Goal: Information Seeking & Learning: Learn about a topic

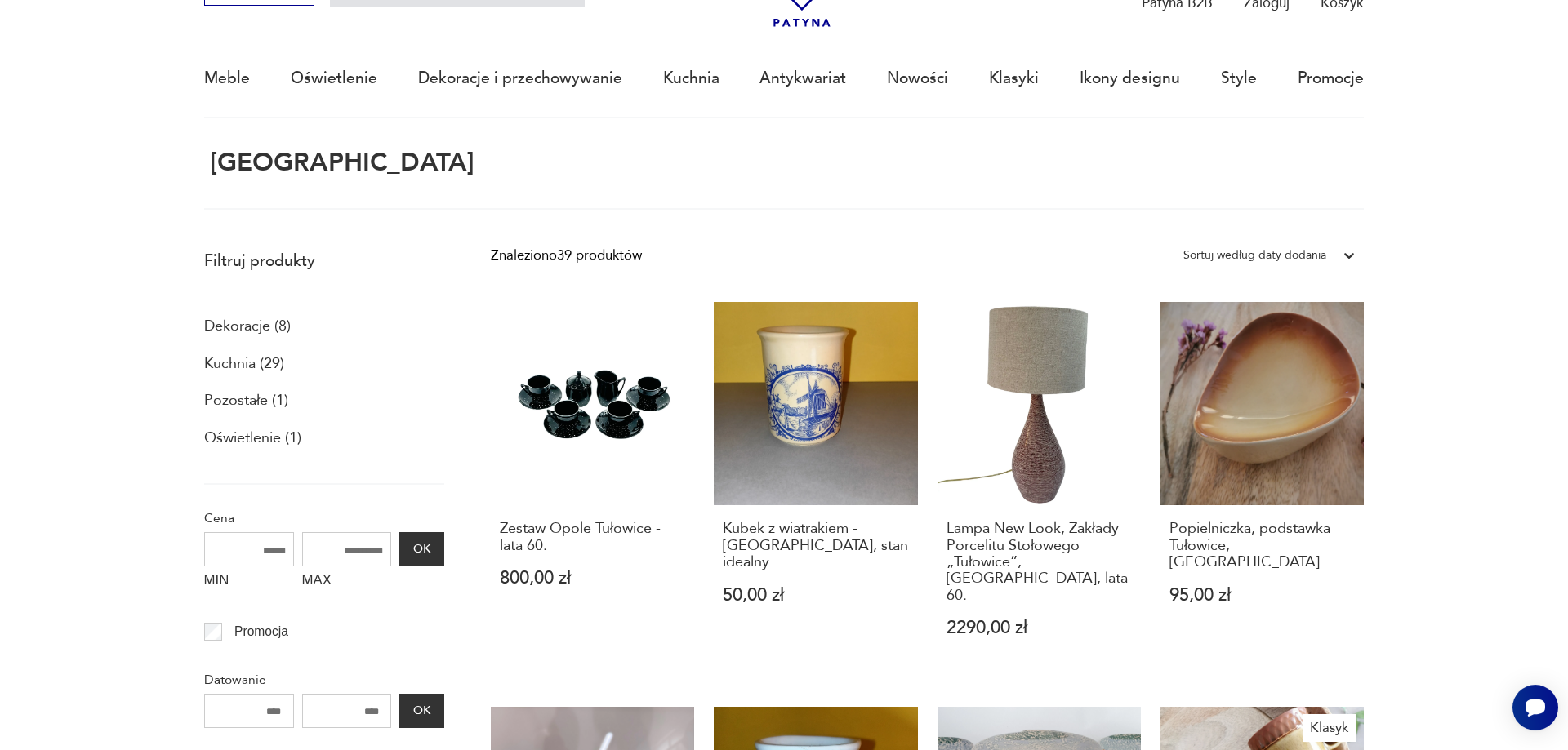
scroll to position [98, 0]
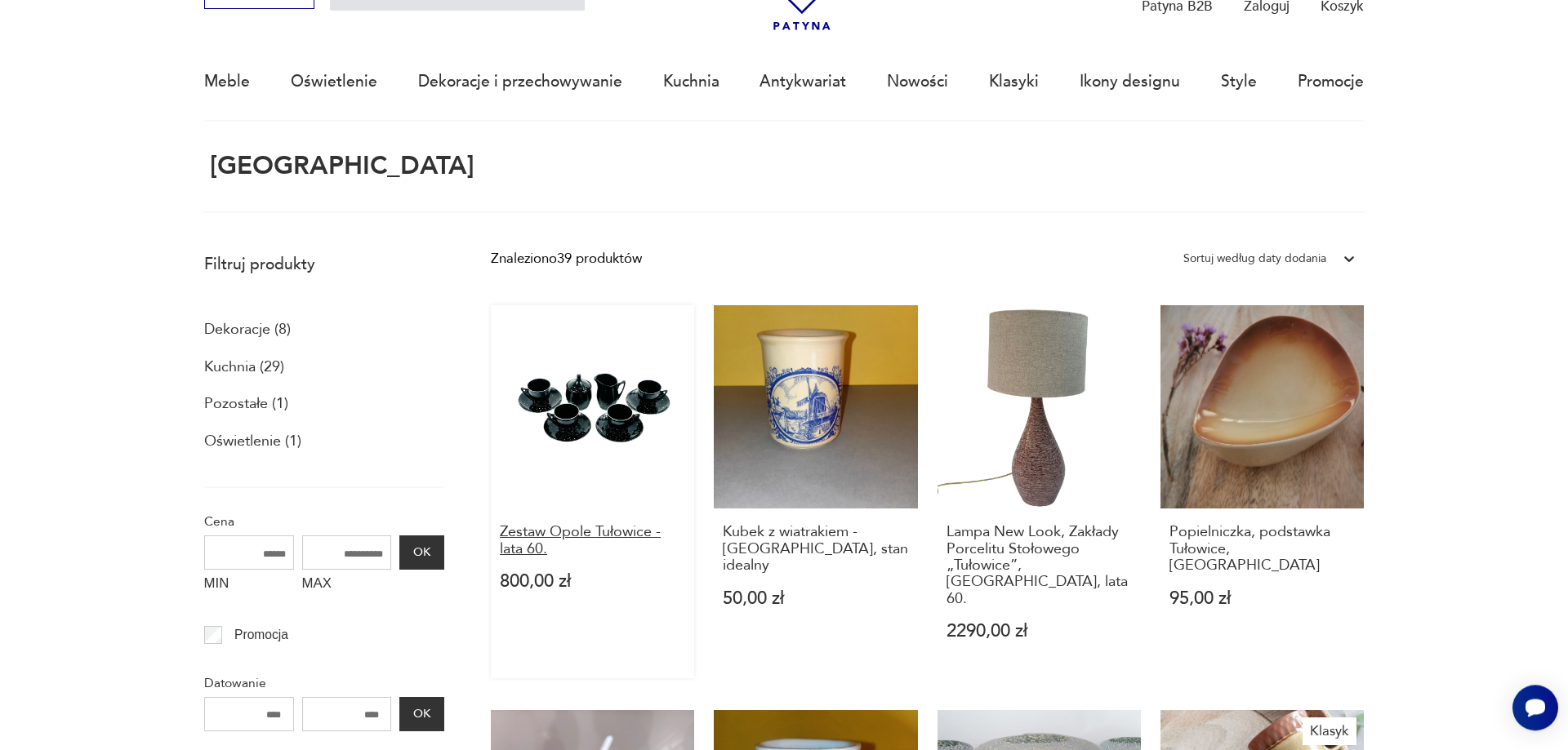
click at [557, 534] on h3 "Zestaw Opole Tułowice - lata 60." at bounding box center [593, 541] width 186 height 33
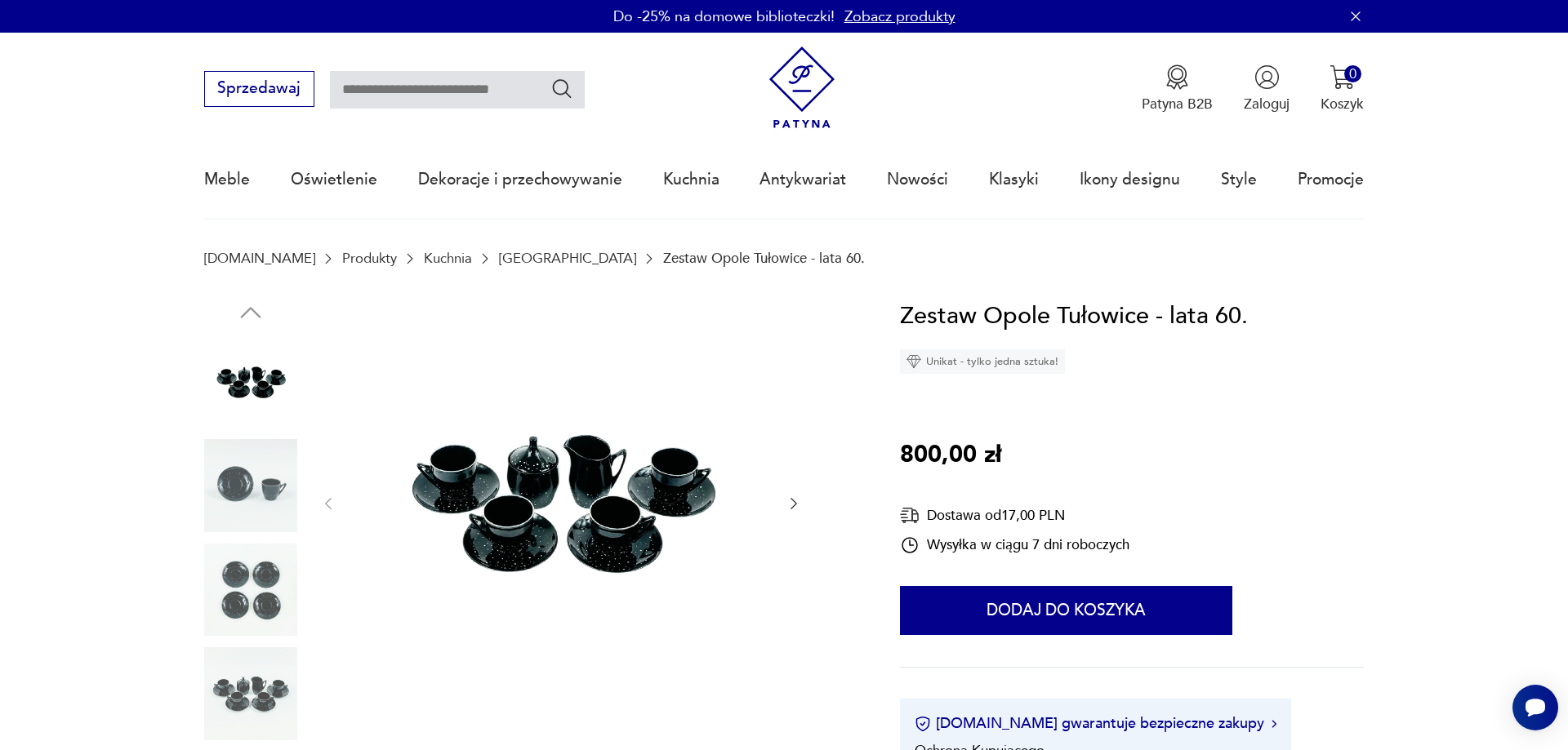
click at [231, 609] on img at bounding box center [250, 590] width 93 height 93
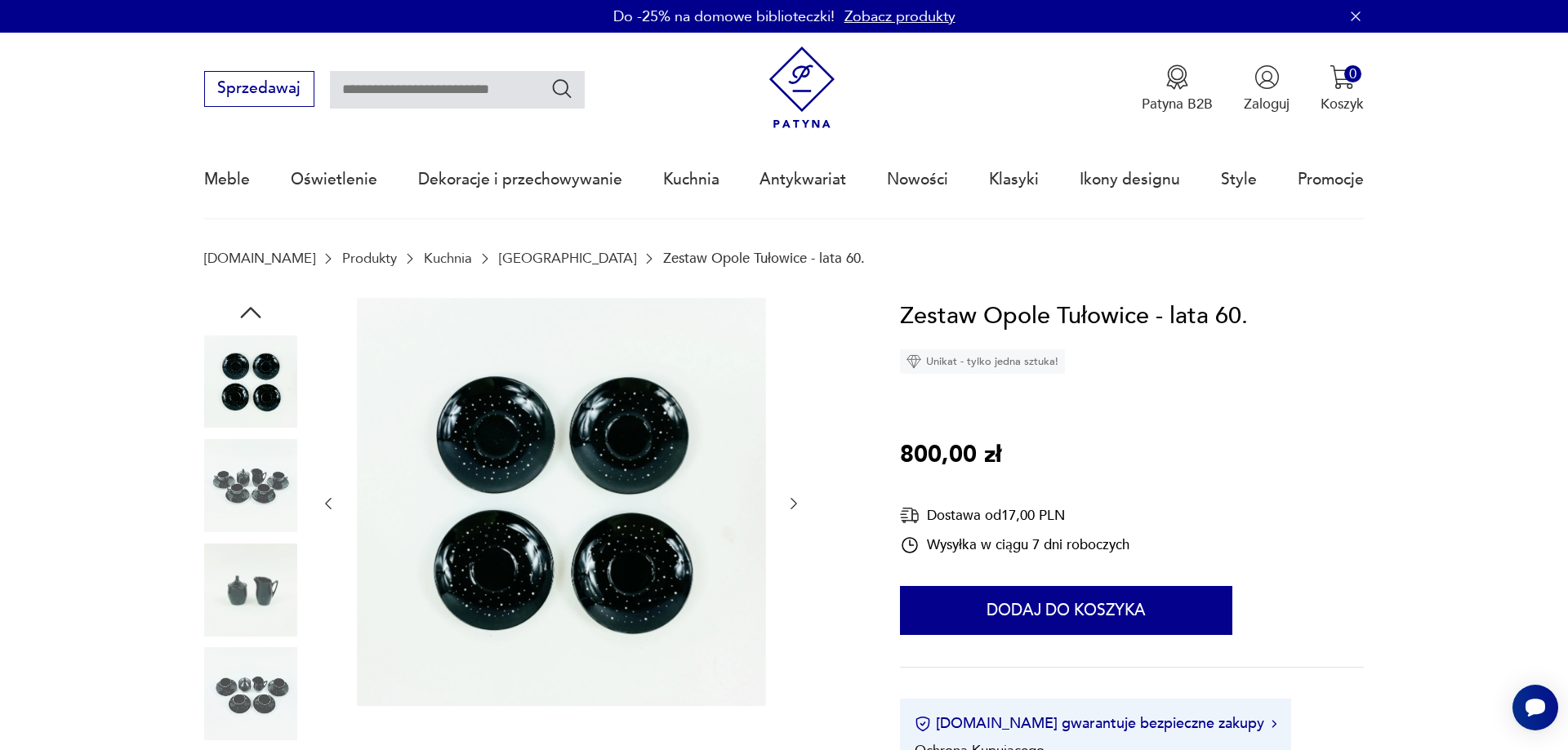
click at [244, 640] on div at bounding box center [250, 539] width 93 height 408
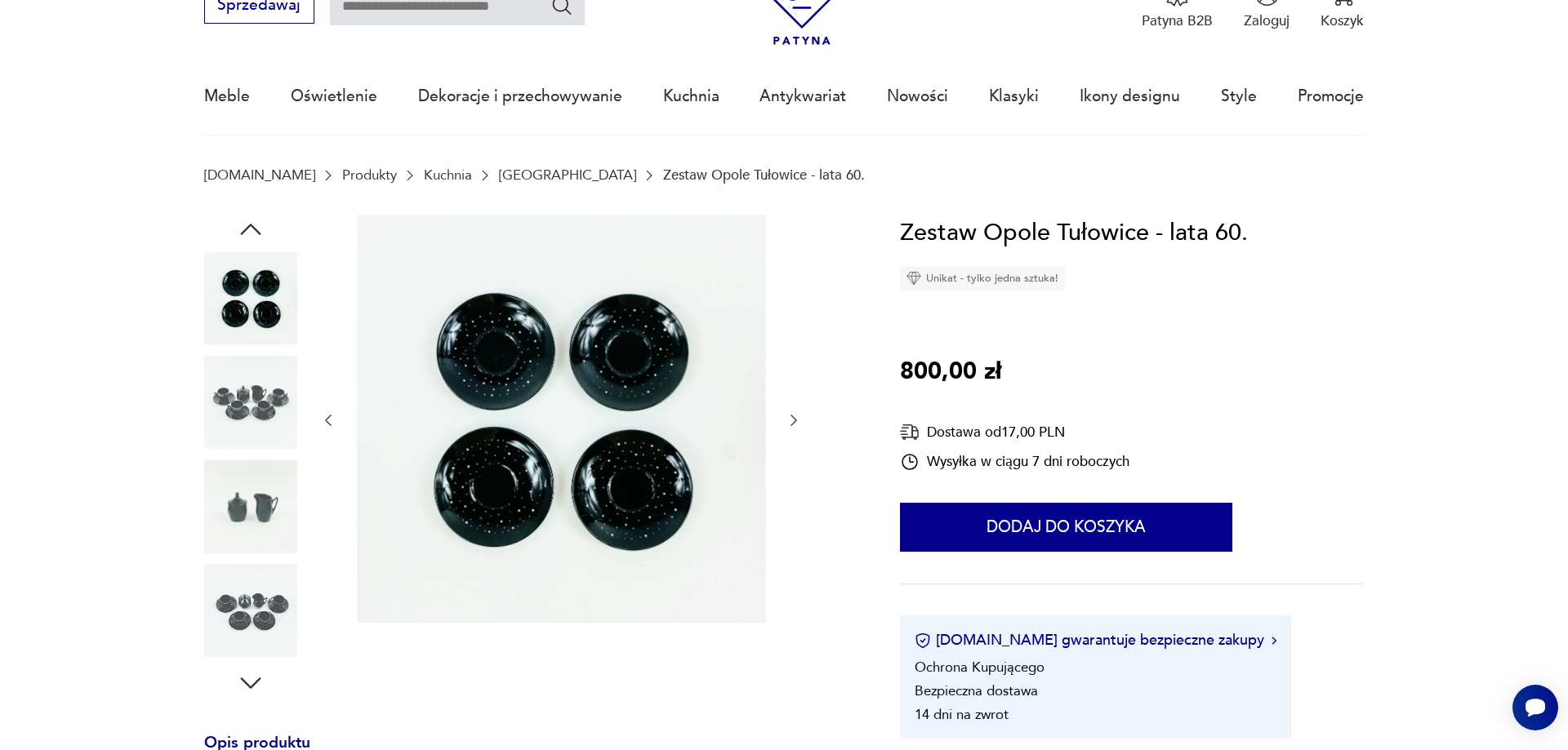
click at [263, 638] on img at bounding box center [250, 610] width 93 height 93
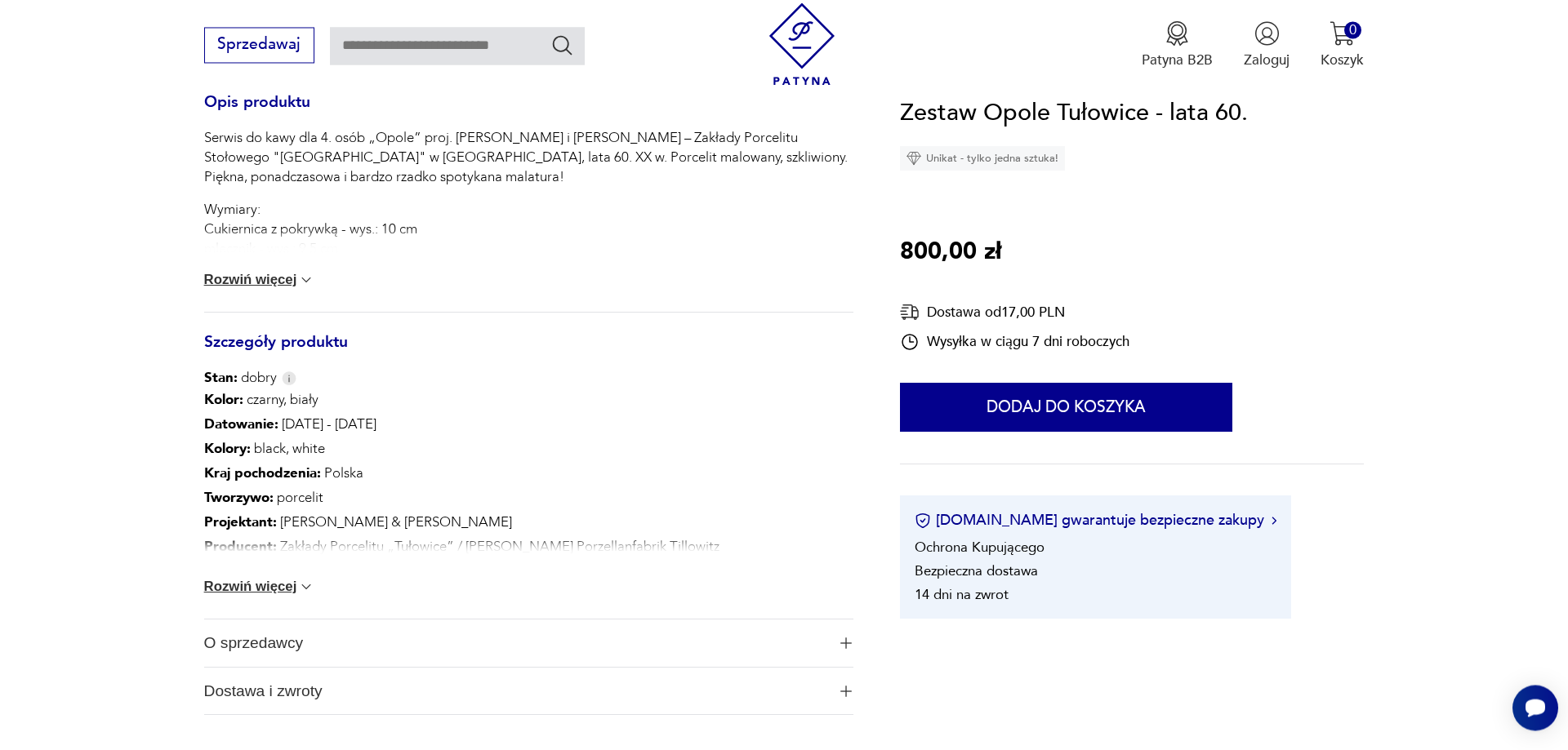
scroll to position [749, 0]
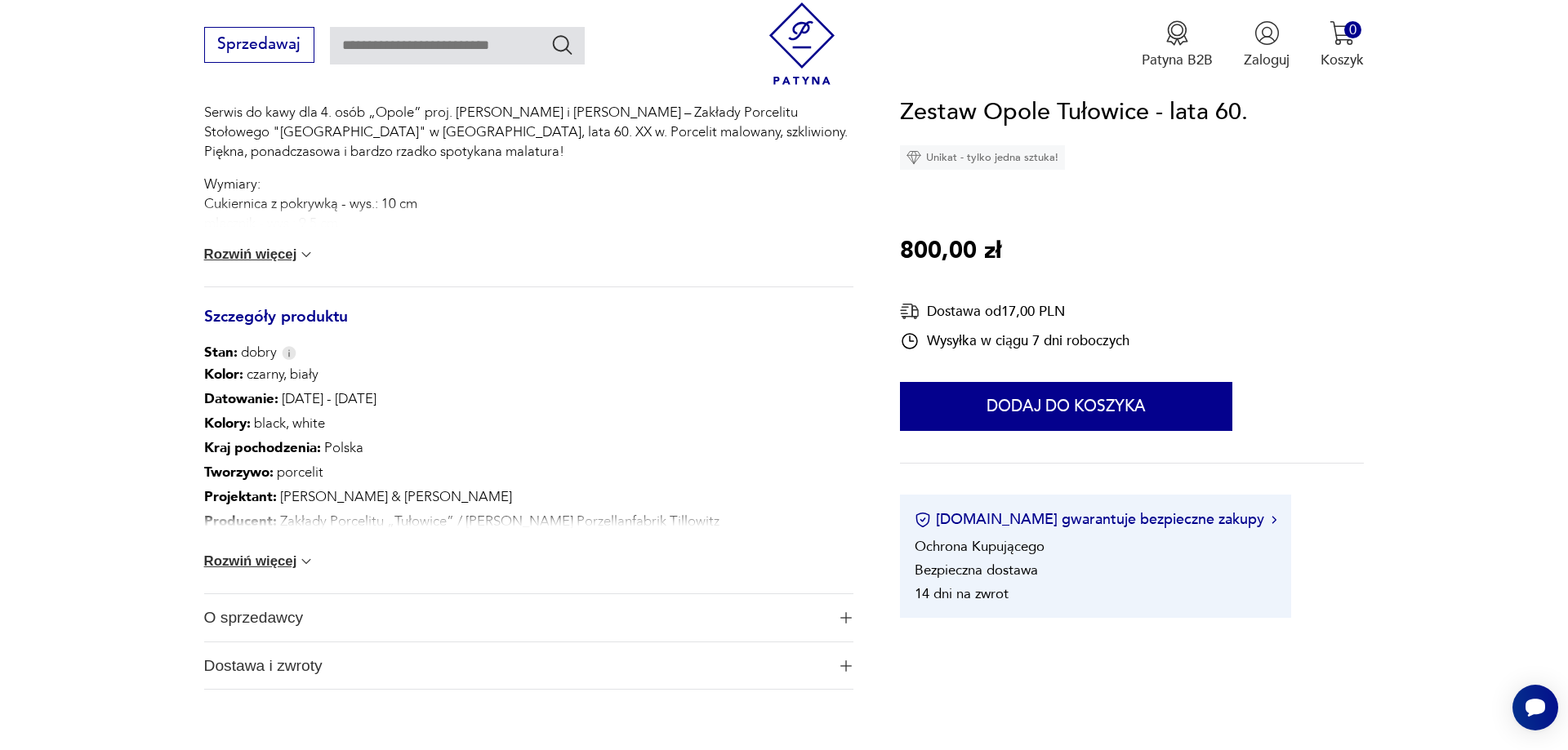
click at [271, 565] on button "Rozwiń więcej" at bounding box center [259, 561] width 111 height 17
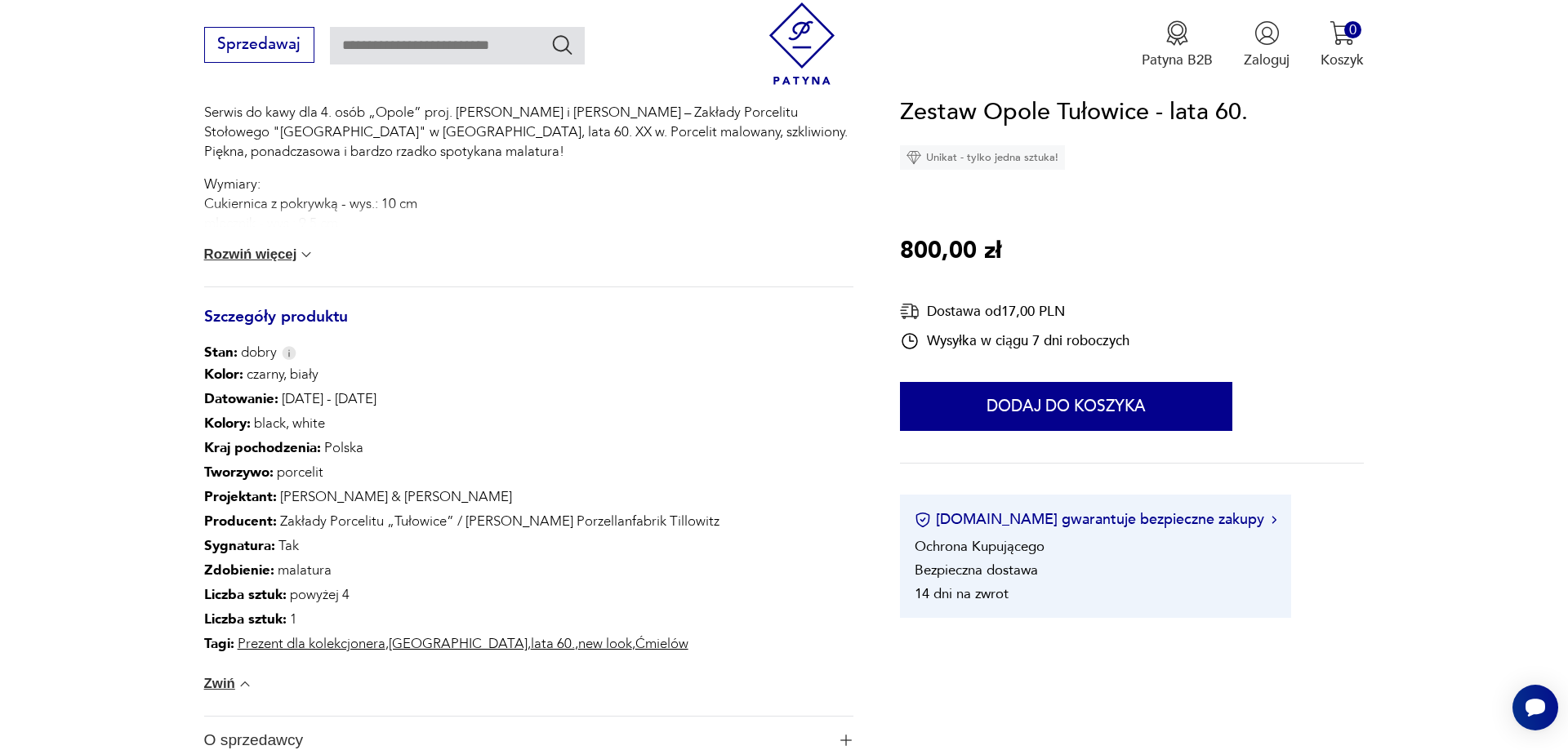
scroll to position [583, 0]
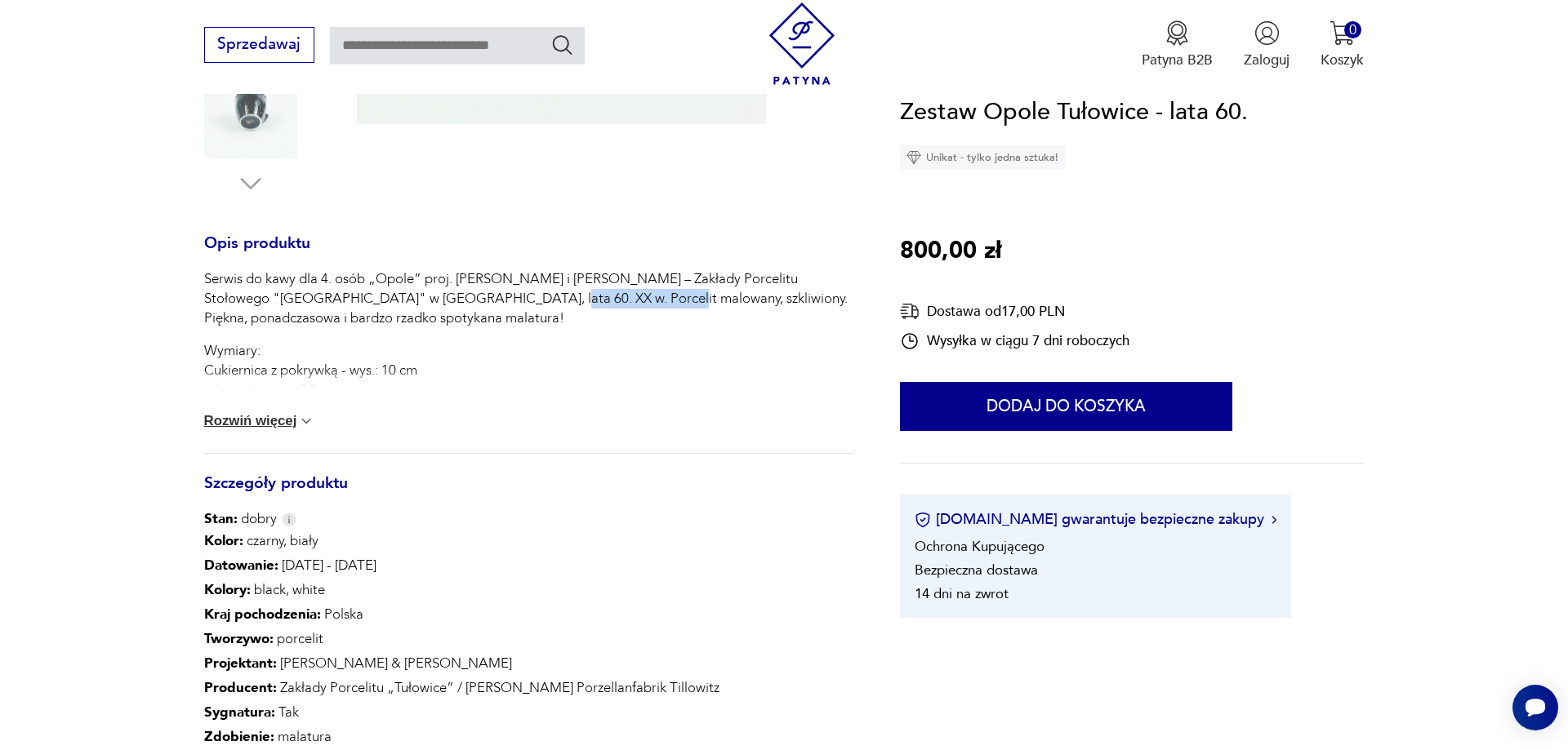
drag, startPoint x: 473, startPoint y: 300, endPoint x: 587, endPoint y: 306, distance: 114.2
click at [587, 306] on p "Serwis do kawy dla 4. osób „Opole” proj. [PERSON_NAME] i [PERSON_NAME] – Zakład…" at bounding box center [528, 299] width 649 height 59
click at [592, 338] on div "Serwis do kawy dla 4. osób „Opole” proj. [PERSON_NAME] i [PERSON_NAME] – Zakład…" at bounding box center [528, 387] width 649 height 235
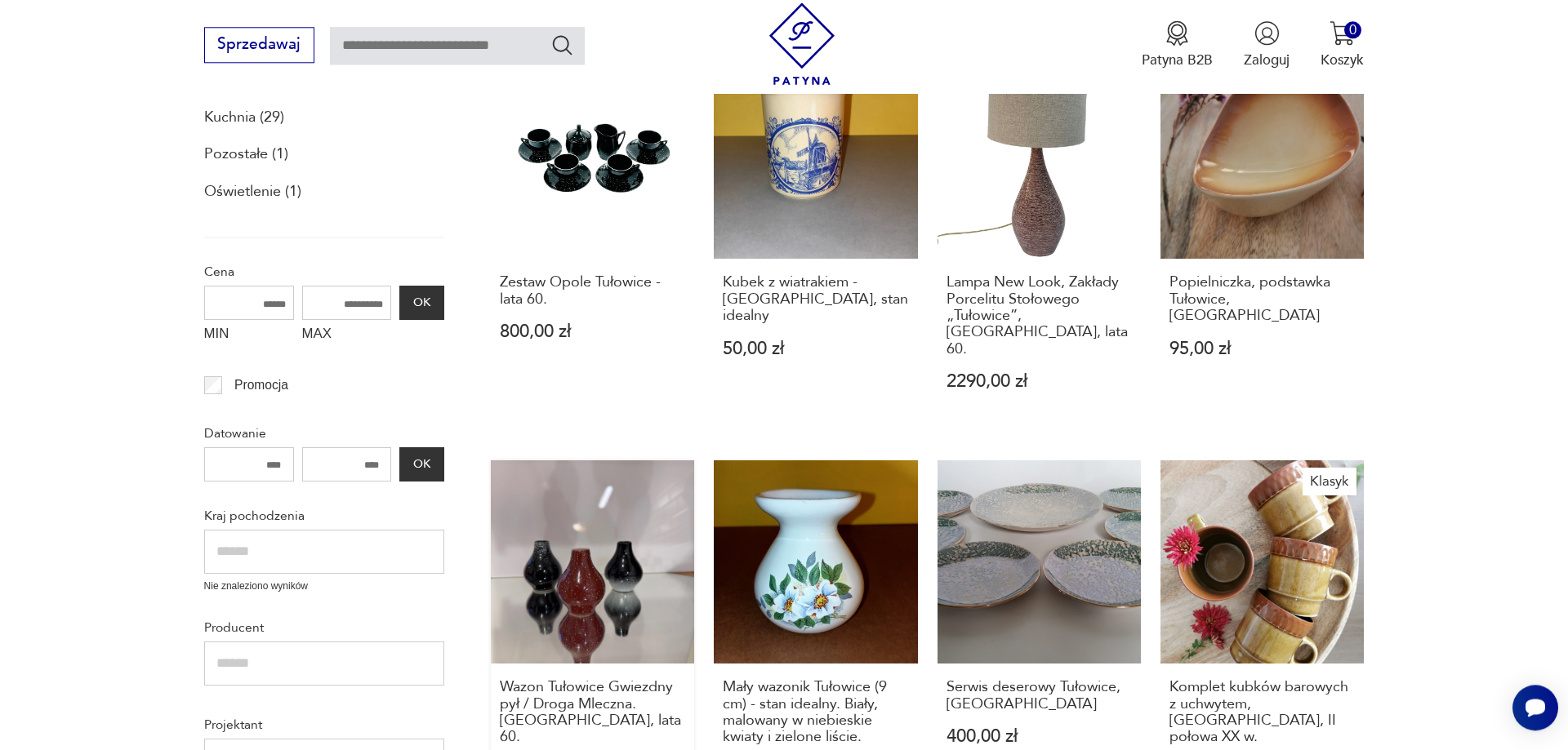
click at [605, 508] on link "Wazon Tułowice Gwiezdny pył / Droga Mleczna. [GEOGRAPHIC_DATA], lata 60. 2400,0…" at bounding box center [592, 638] width 203 height 357
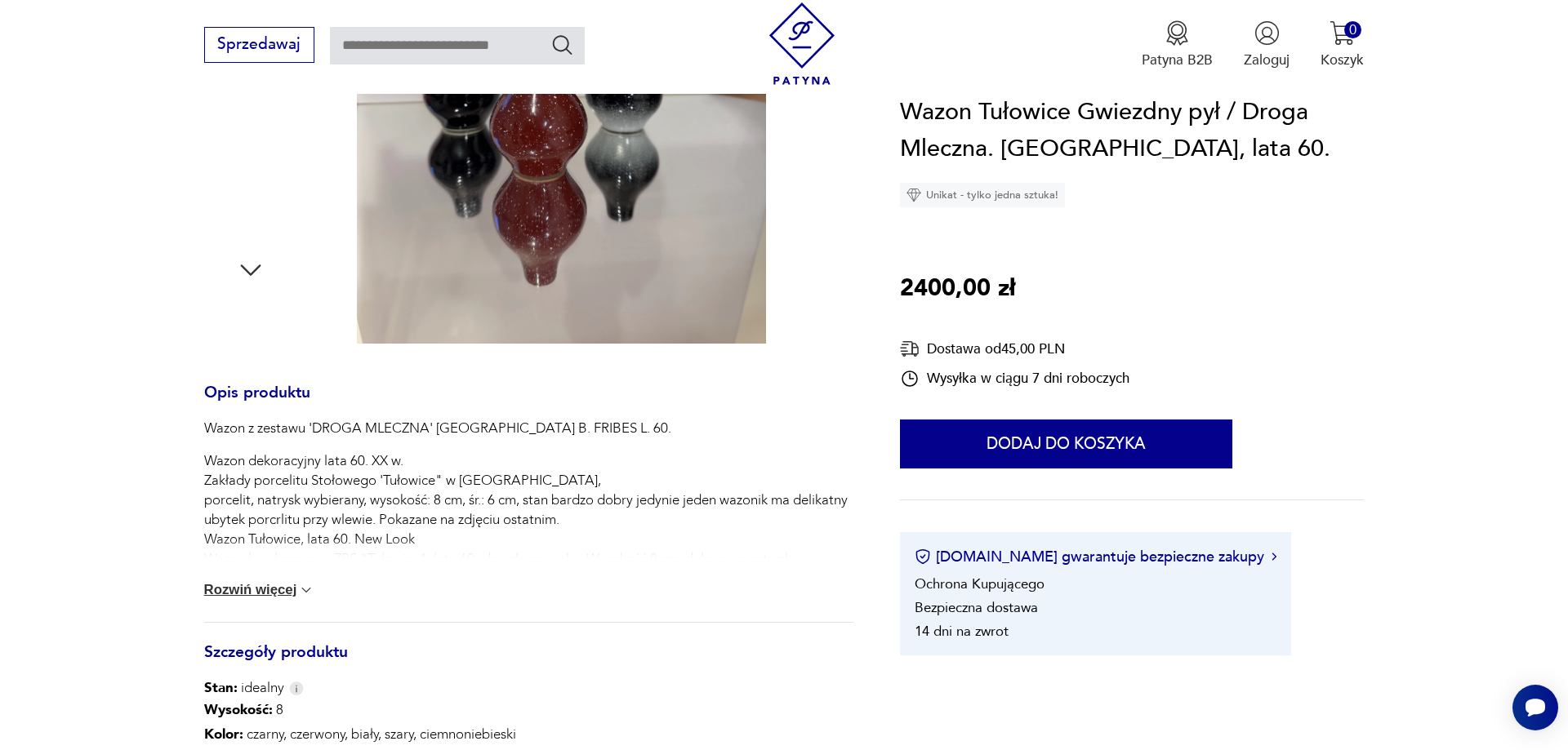
scroll to position [749, 0]
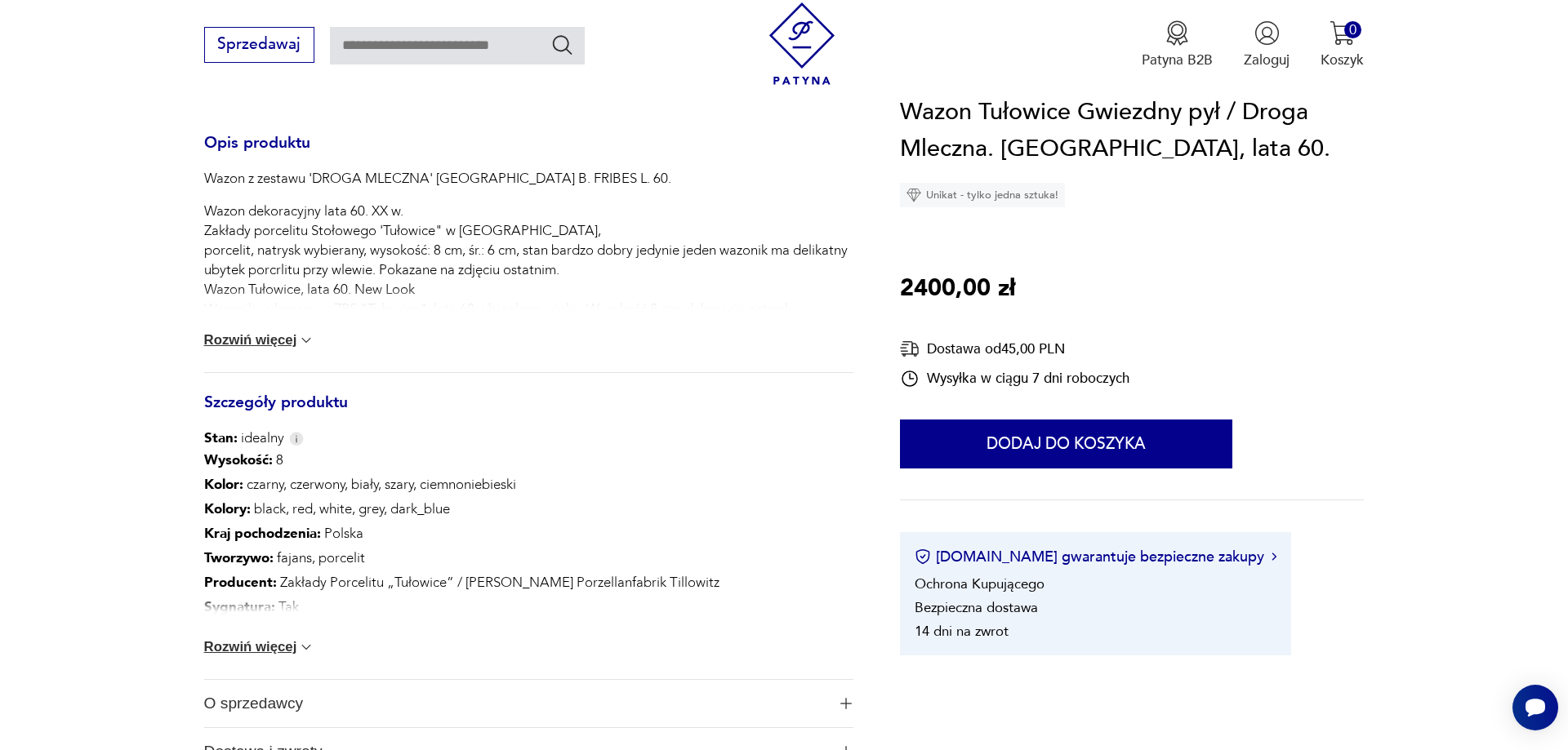
click at [290, 651] on button "Rozwiń więcej" at bounding box center [259, 647] width 111 height 17
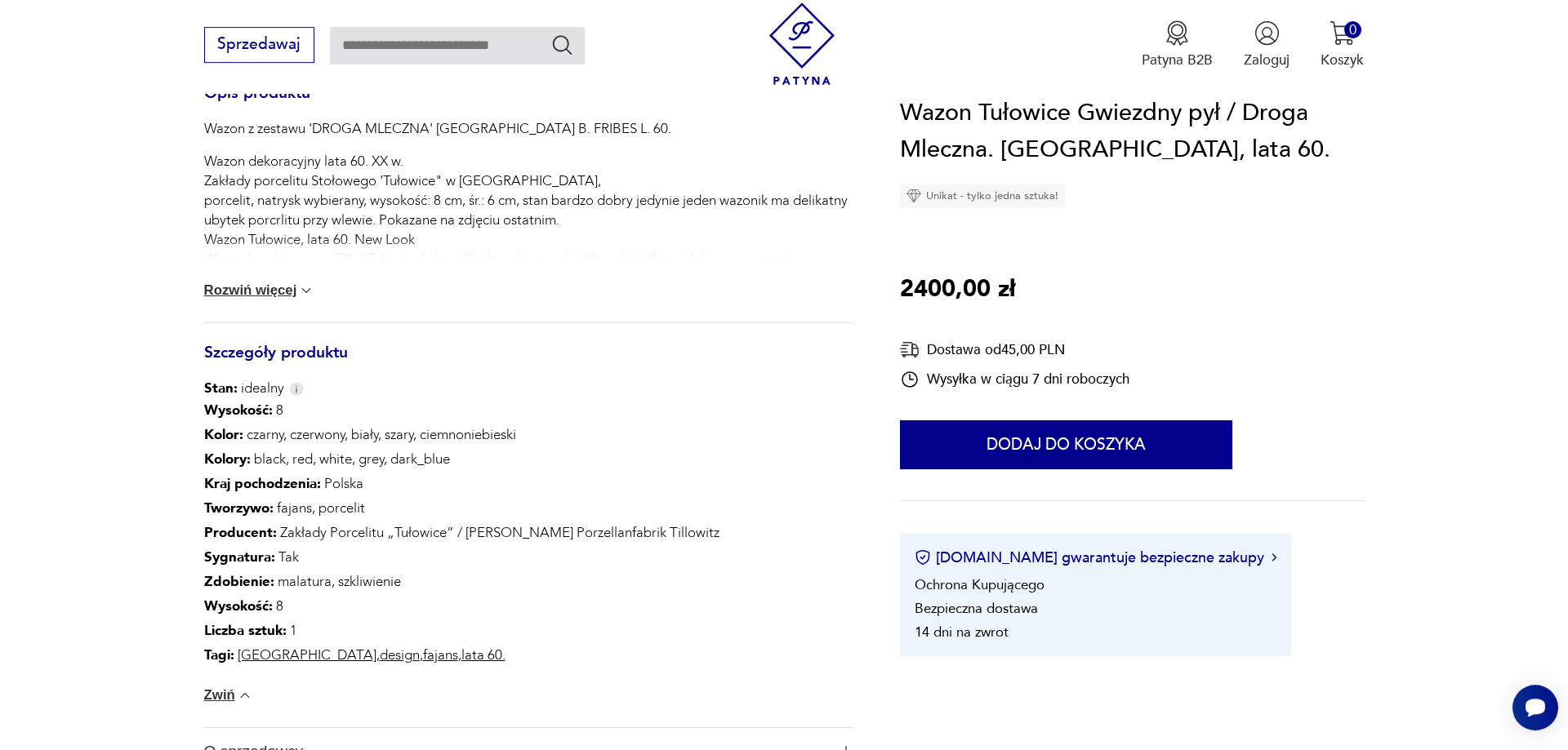
scroll to position [833, 0]
